Goal: Task Accomplishment & Management: Complete application form

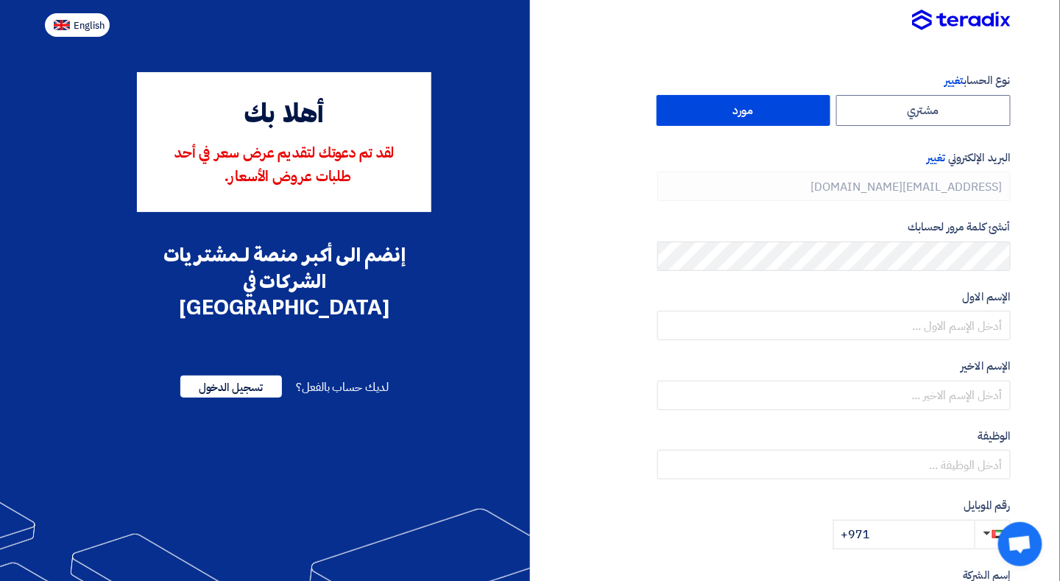
click at [93, 27] on span "English" at bounding box center [89, 26] width 31 height 10
type input "Register"
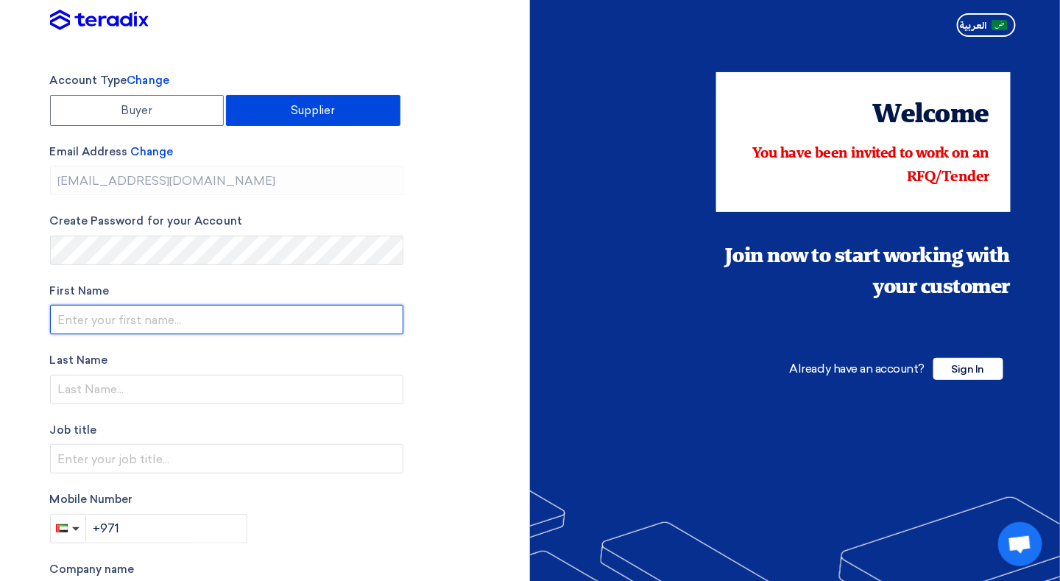
click at [147, 321] on input "text" at bounding box center [226, 319] width 353 height 29
type input "Nabeel"
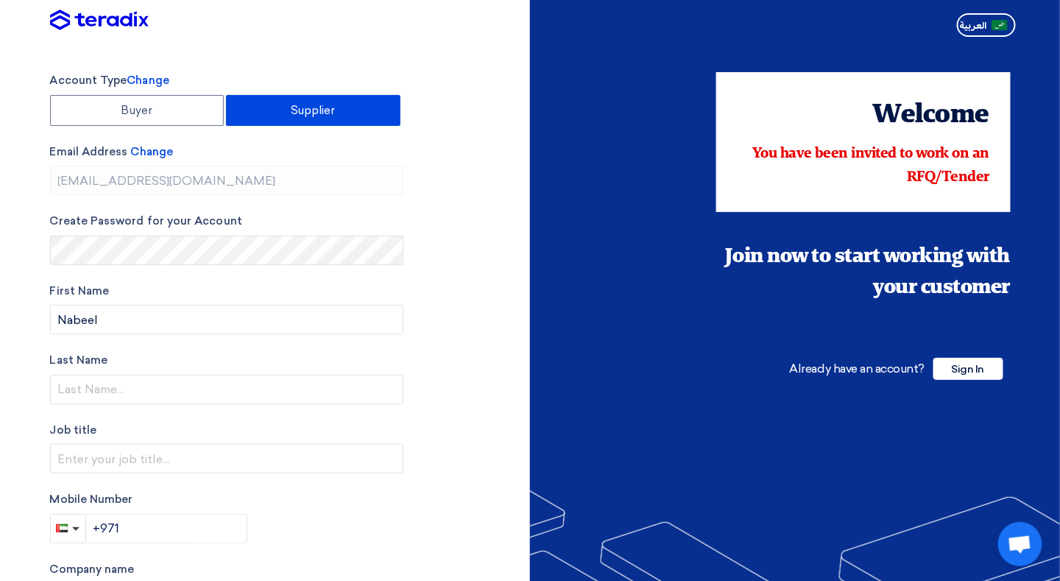
click at [169, 283] on label "First Name" at bounding box center [226, 291] width 353 height 17
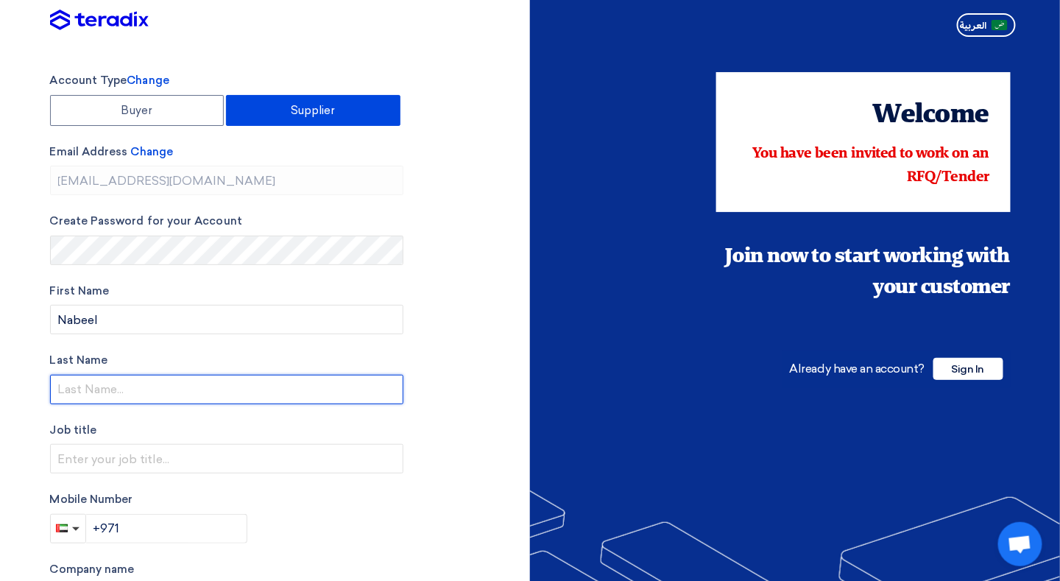
click at [124, 390] on input "text" at bounding box center [226, 389] width 353 height 29
type input "[PERSON_NAME]"
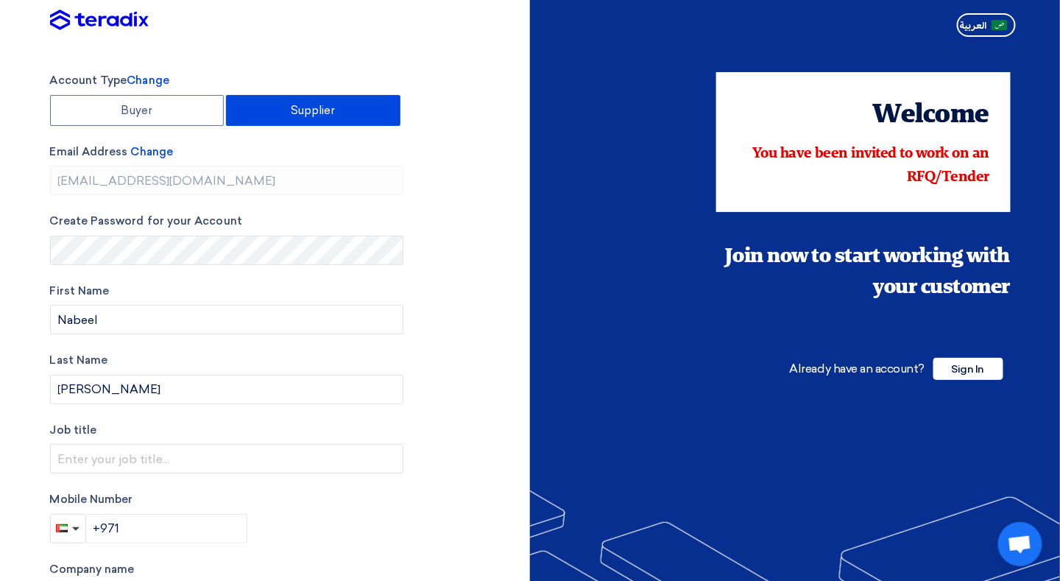
click at [443, 418] on div "Account Type Change Buyer Supplier Email Address Change [EMAIL_ADDRESS][DOMAIN_…" at bounding box center [285, 419] width 492 height 694
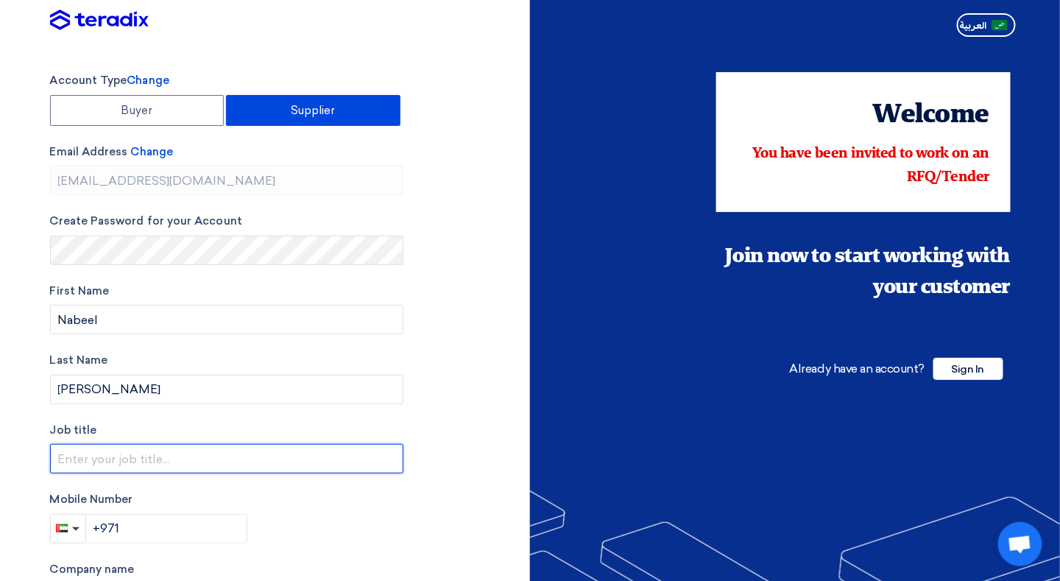
click at [152, 446] on input "text" at bounding box center [226, 458] width 353 height 29
type input "m"
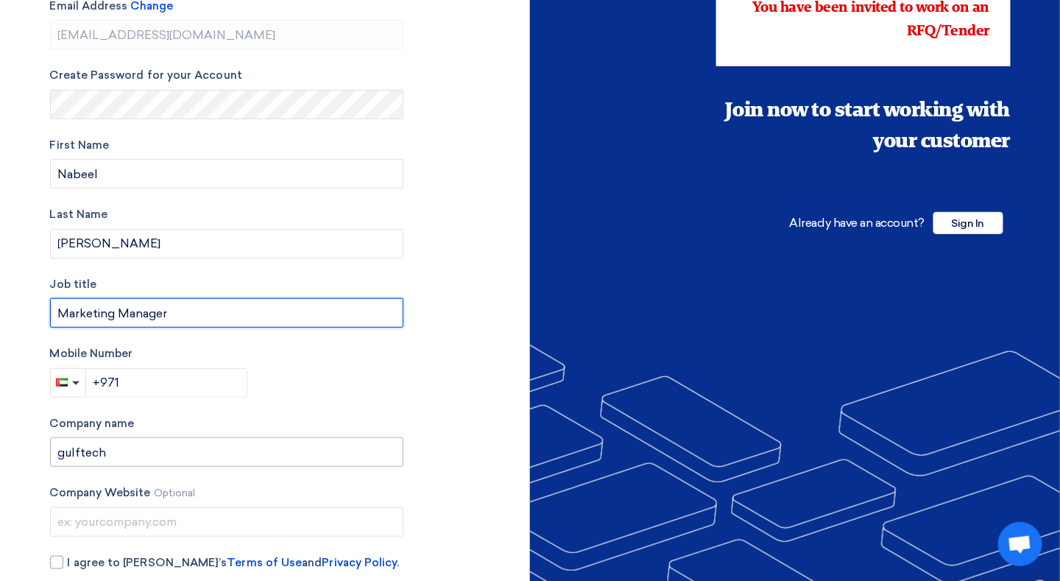
scroll to position [147, 0]
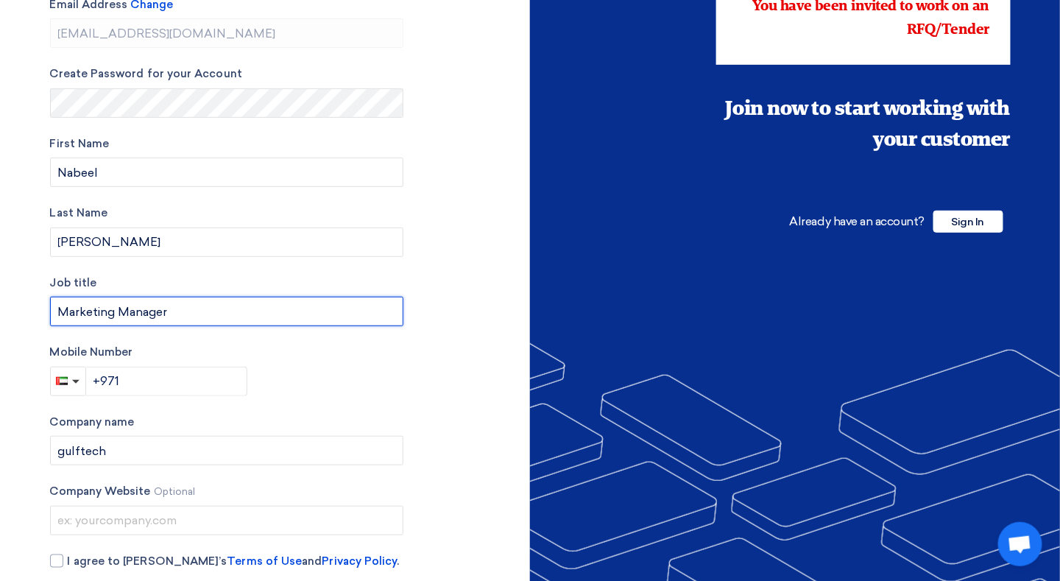
type input "Marketing Manager"
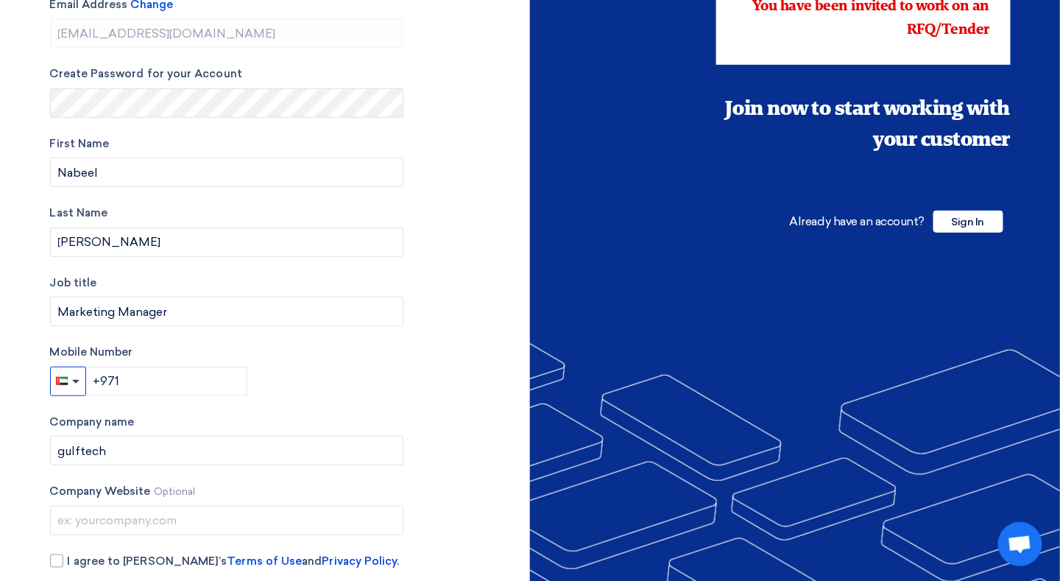
click at [77, 387] on button "button" at bounding box center [68, 381] width 36 height 29
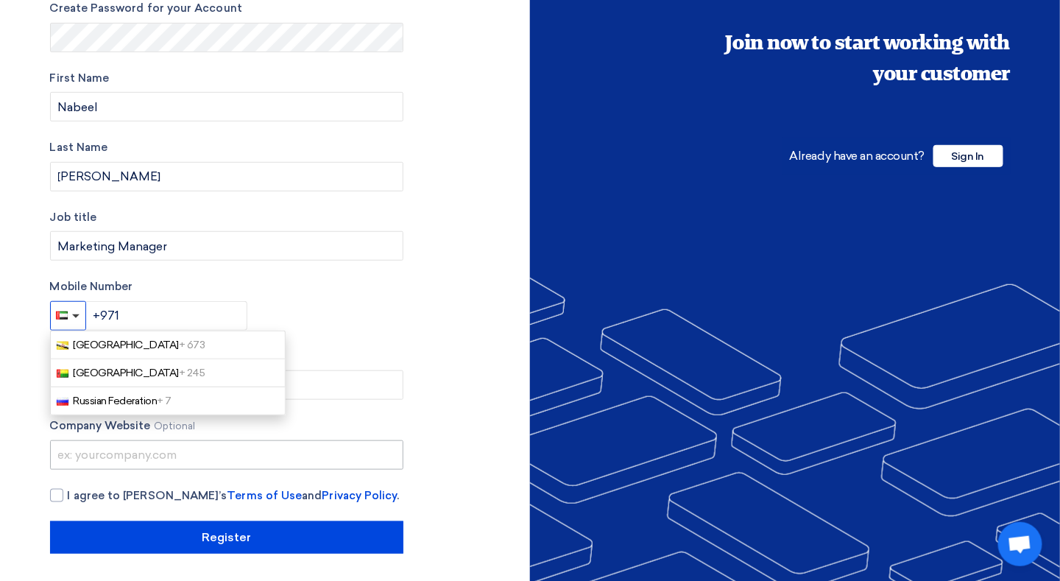
scroll to position [214, 0]
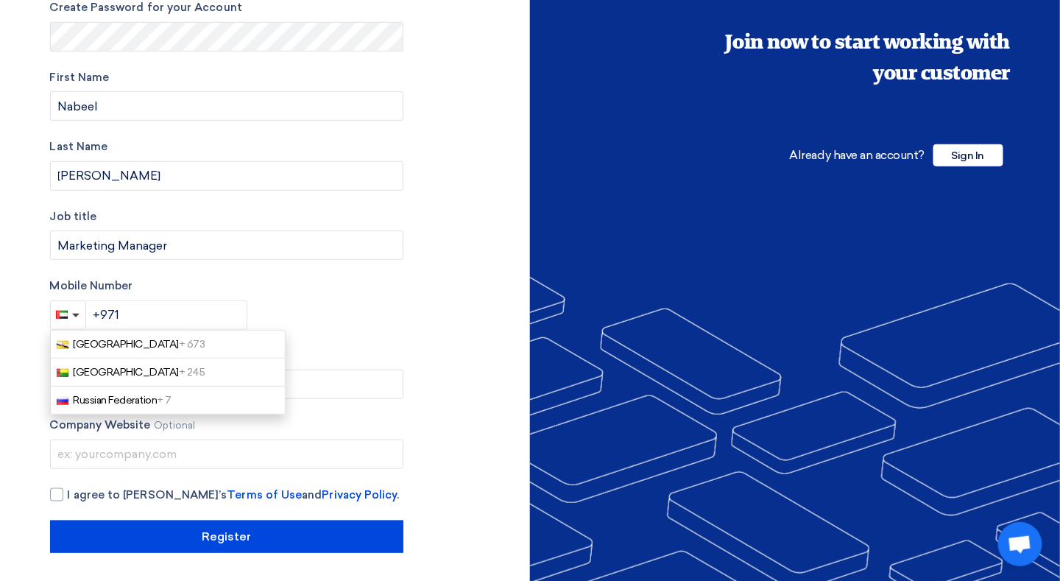
click at [395, 314] on div "Mobile Number [GEOGRAPHIC_DATA] + 673 [GEOGRAPHIC_DATA] + 245 [GEOGRAPHIC_DATA]…" at bounding box center [226, 304] width 353 height 52
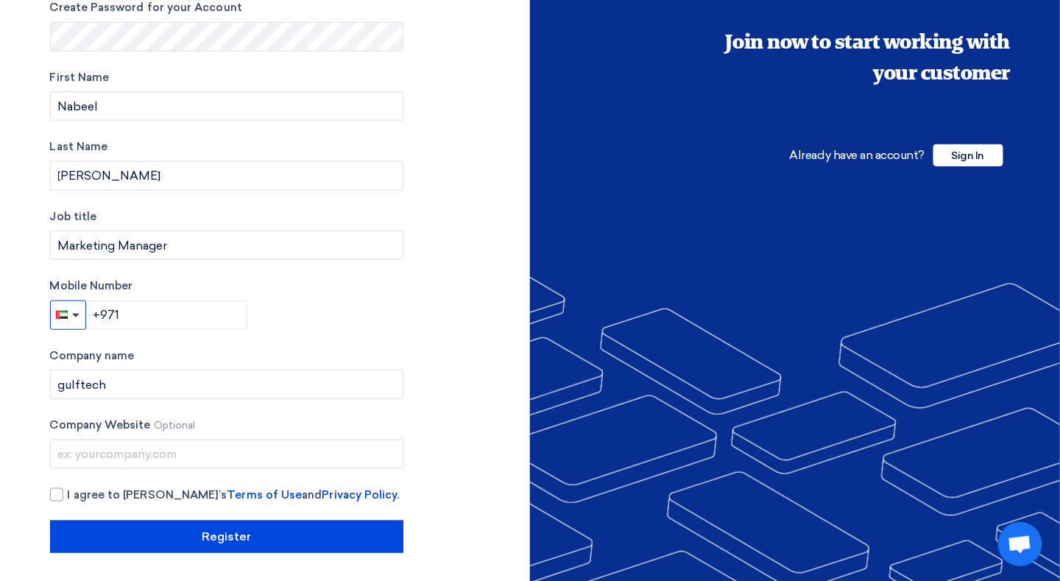
click at [74, 314] on span "button" at bounding box center [75, 316] width 7 height 4
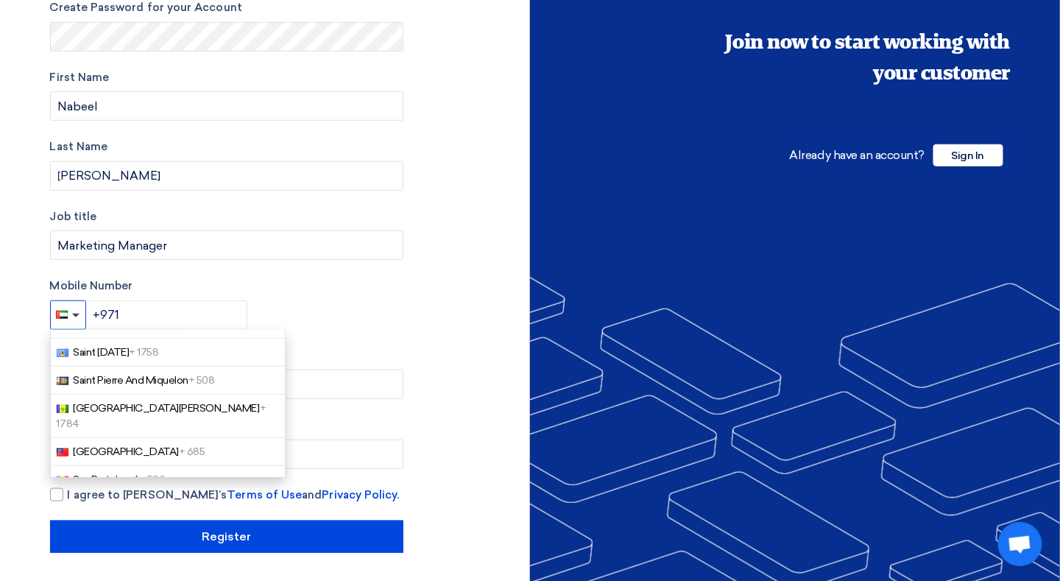
scroll to position [4713, 0]
click at [179, 556] on span "+ 966" at bounding box center [192, 562] width 27 height 13
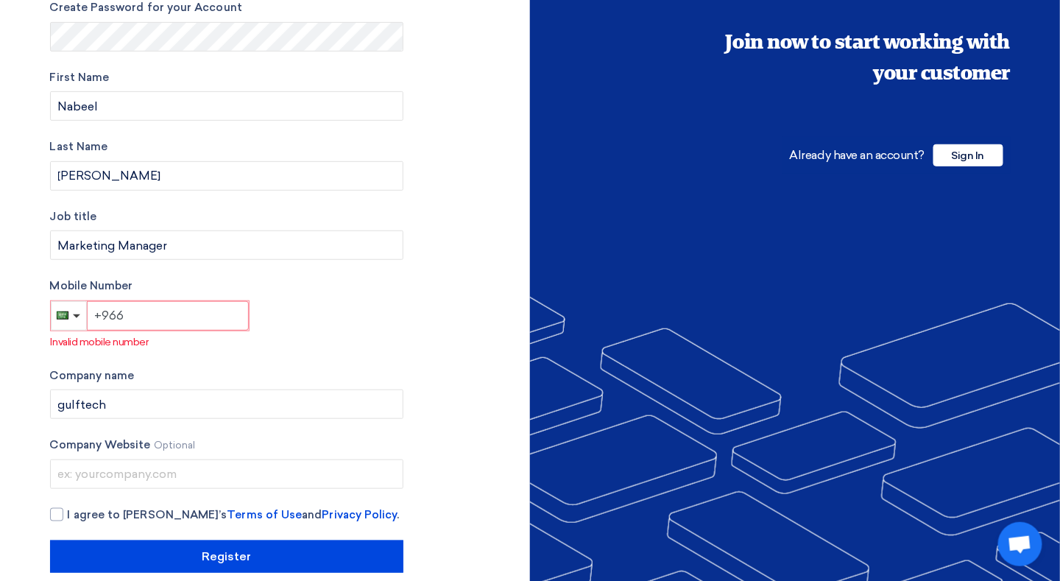
click at [156, 312] on input "+966" at bounding box center [168, 315] width 162 height 29
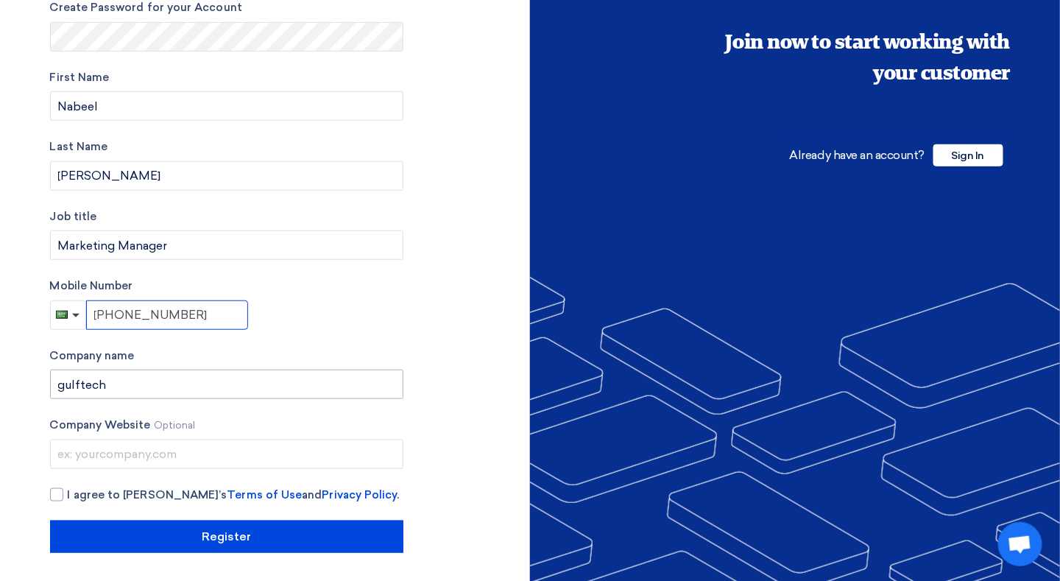
type input "[PHONE_NUMBER]"
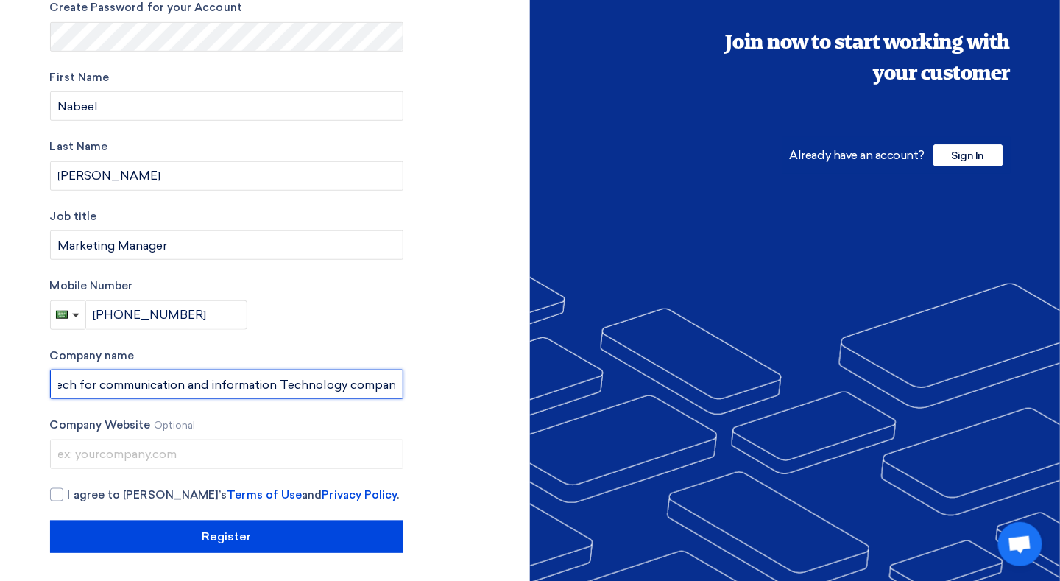
scroll to position [0, 35]
type input "gulftech for communication and information Technology company"
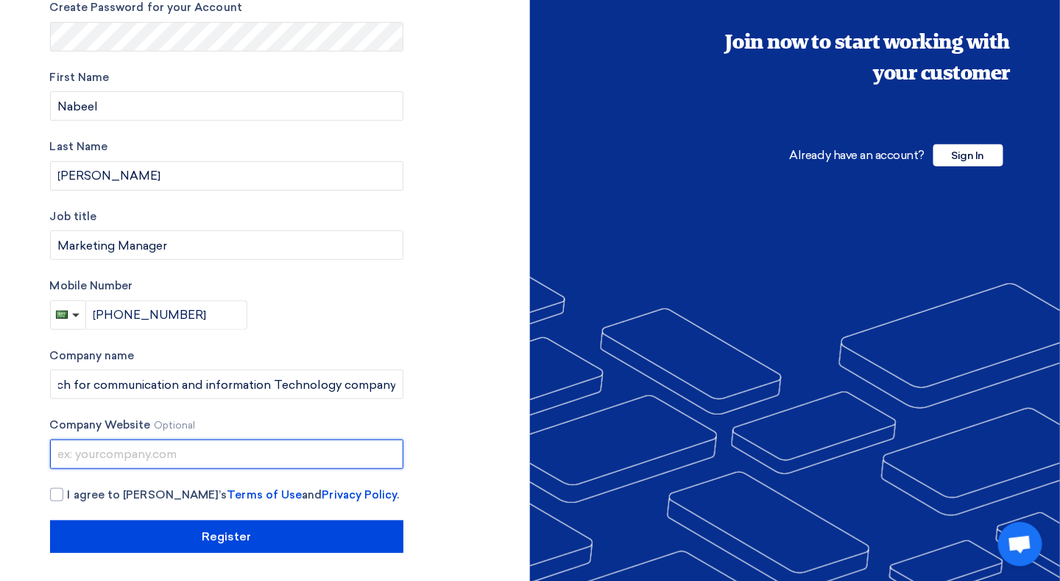
scroll to position [0, 0]
click at [116, 444] on input "text" at bounding box center [226, 454] width 353 height 29
type input "[DOMAIN_NAME]"
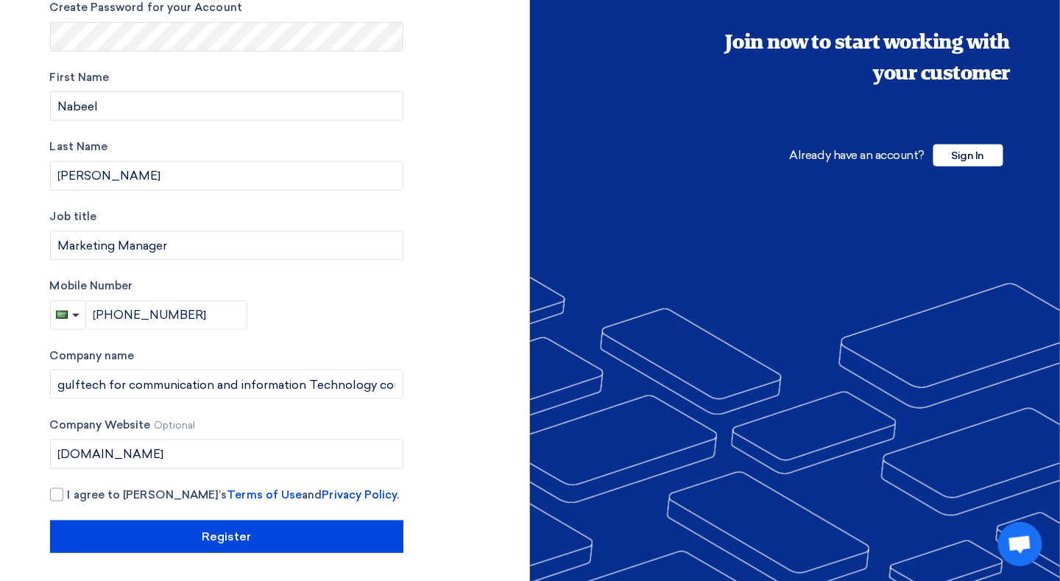
click at [15, 415] on section "Account Type Change Buyer Supplier Email Address Change [EMAIL_ADDRESS][DOMAIN_…" at bounding box center [530, 205] width 1060 height 753
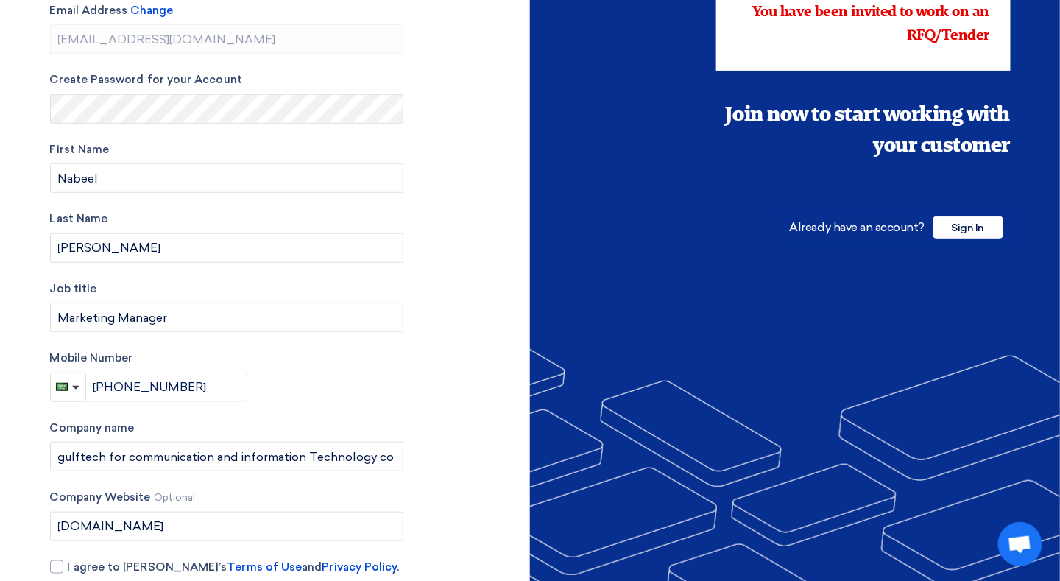
scroll to position [140, 0]
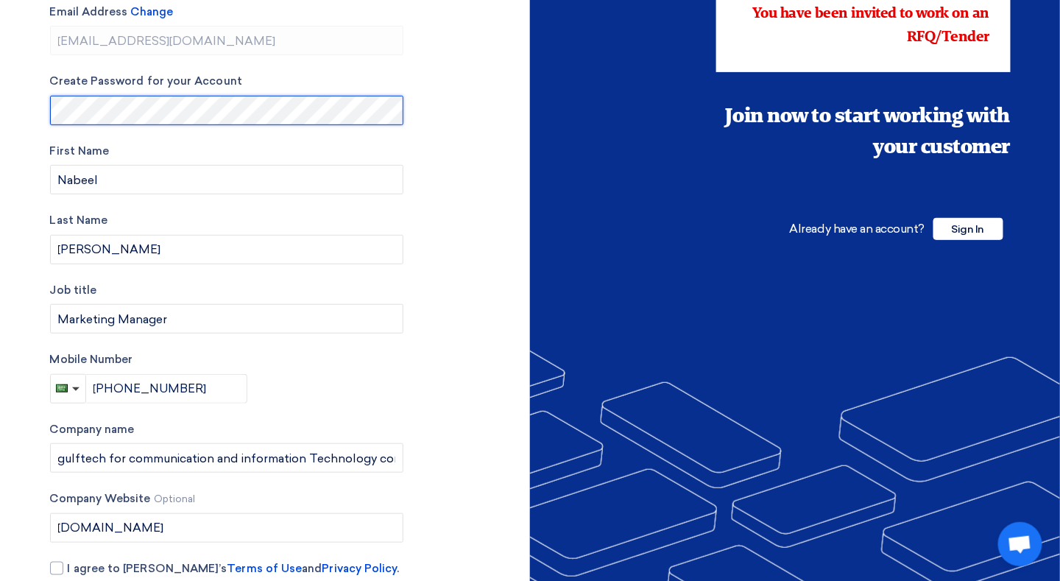
click at [23, 111] on section "Account Type Change Buyer Supplier Email Address Change [EMAIL_ADDRESS][DOMAIN_…" at bounding box center [530, 279] width 1060 height 753
click at [0, 295] on html "Account Type Change Buyer Supplier Email Address Change [EMAIL_ADDRESS][DOMAIN_…" at bounding box center [530, 258] width 1060 height 796
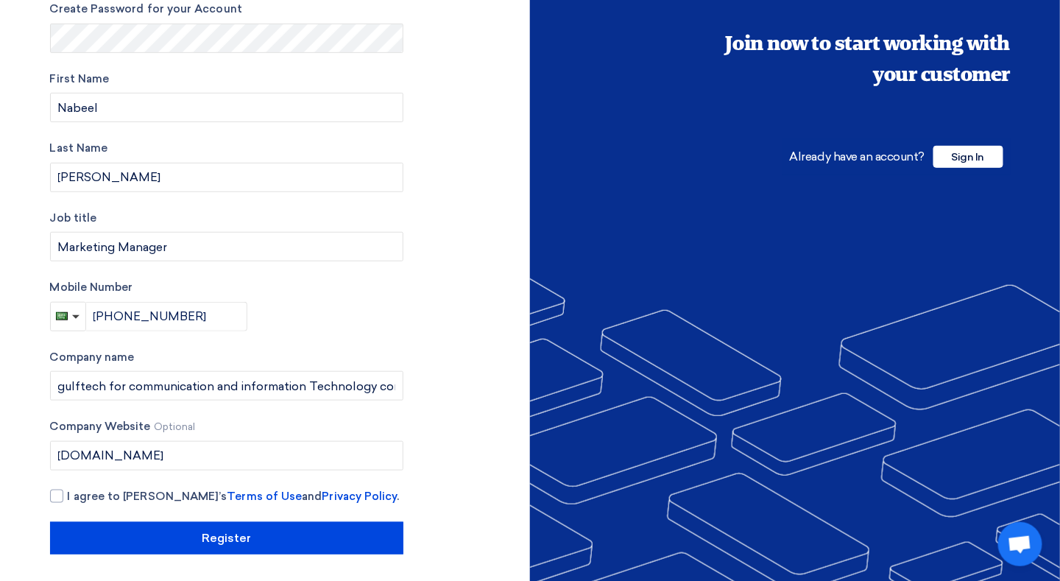
scroll to position [214, 0]
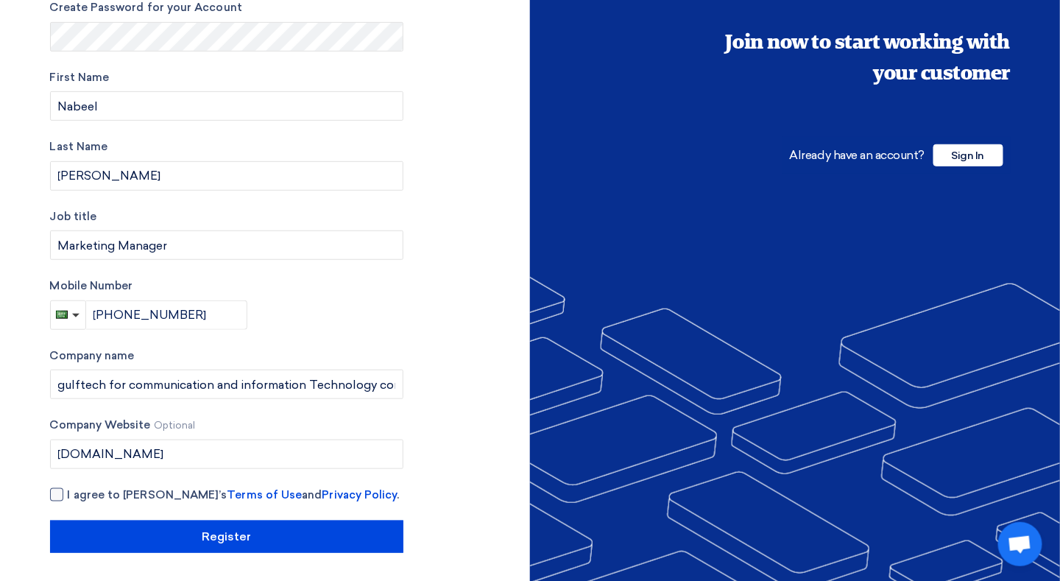
click at [51, 493] on div at bounding box center [56, 494] width 13 height 13
click at [68, 493] on input "I agree to [PERSON_NAME]’s Terms of Use and Privacy Policy ." at bounding box center [244, 501] width 353 height 29
checkbox input "true"
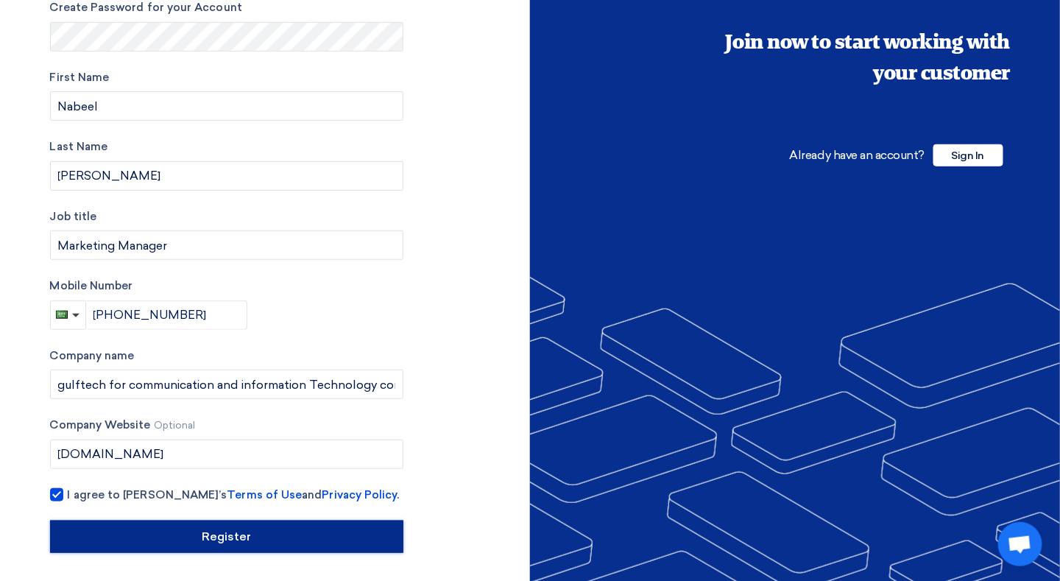
click at [239, 530] on input "Register" at bounding box center [226, 537] width 353 height 32
click at [238, 529] on input "Register" at bounding box center [226, 537] width 353 height 32
click at [237, 529] on input "Register" at bounding box center [226, 537] width 353 height 32
click at [228, 535] on input "Register" at bounding box center [226, 537] width 353 height 32
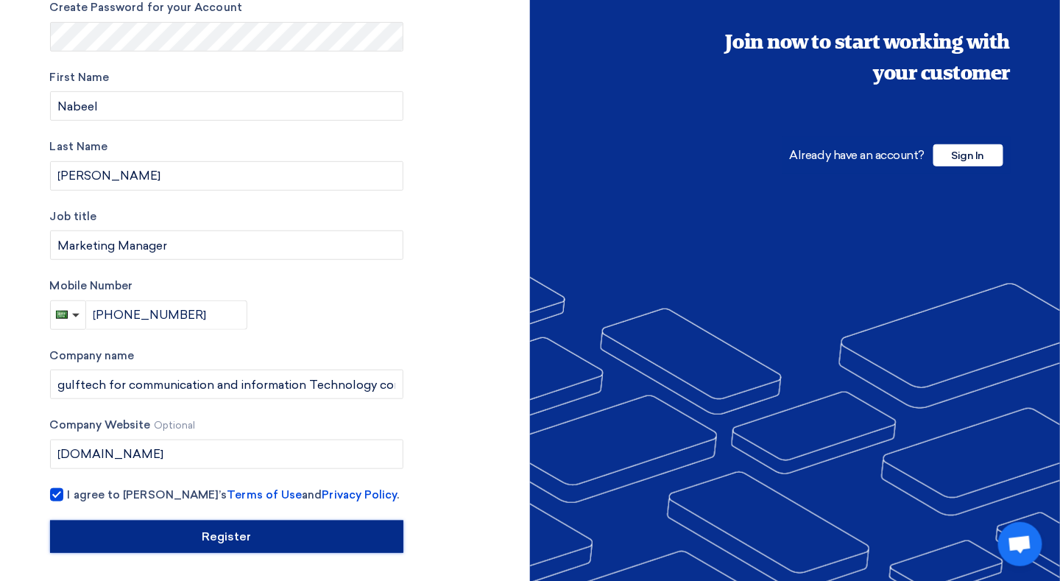
click at [228, 535] on input "Register" at bounding box center [226, 537] width 353 height 32
click at [264, 535] on input "Register" at bounding box center [226, 537] width 353 height 32
